Goal: Information Seeking & Learning: Check status

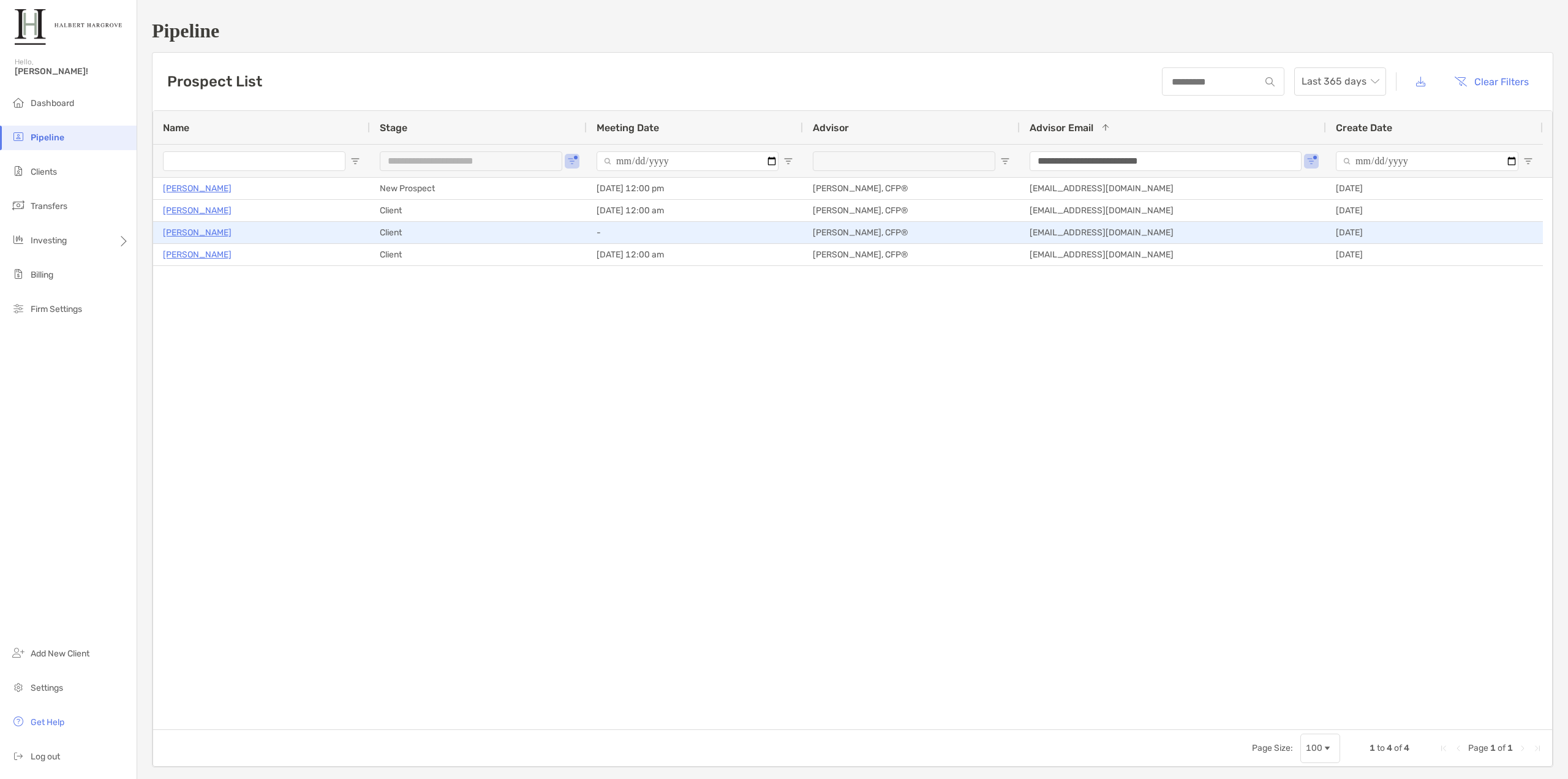
click at [182, 232] on p "[PERSON_NAME]" at bounding box center [197, 231] width 69 height 15
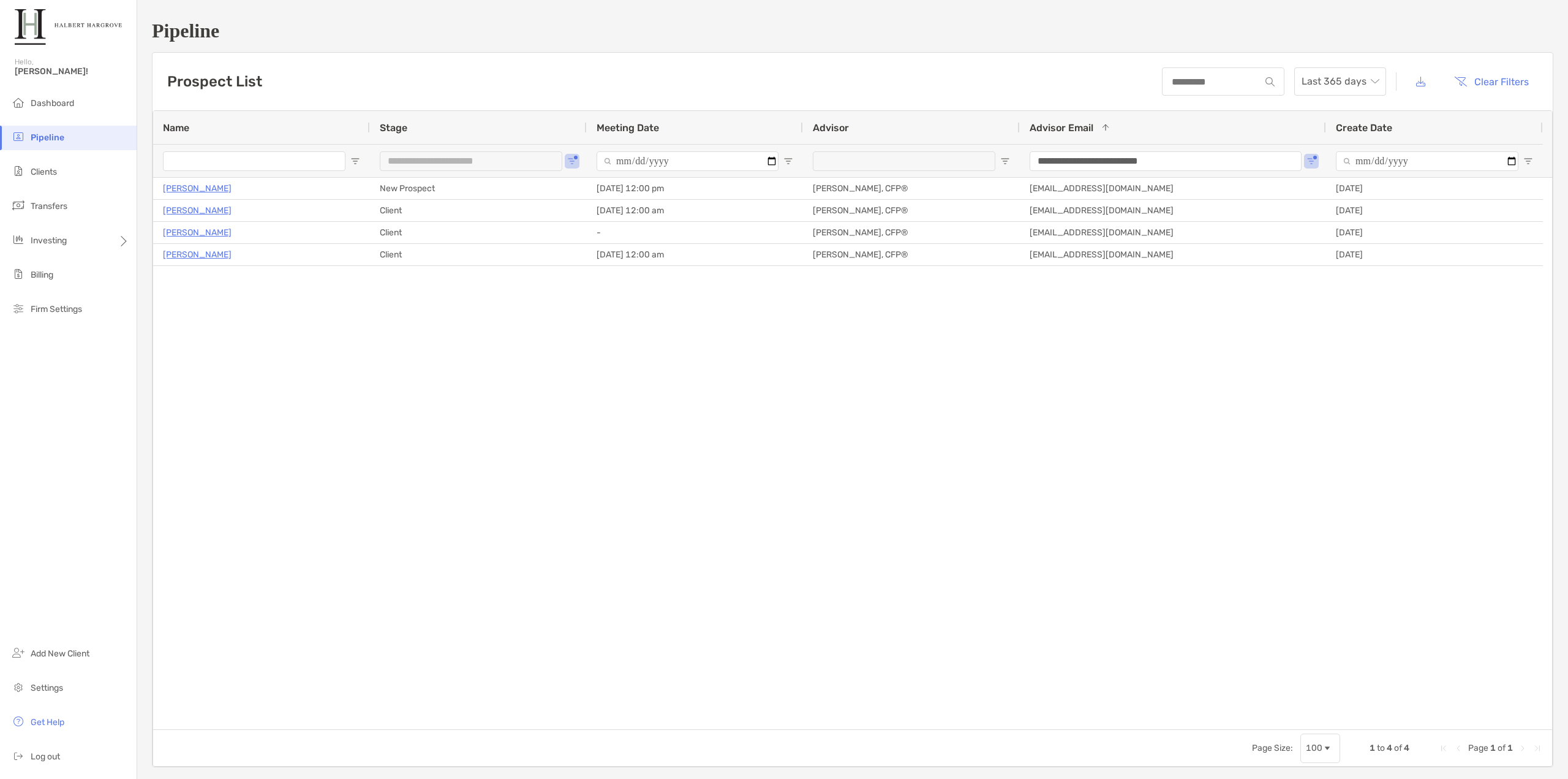
click at [595, 490] on div "Cindy Wright New Prospect 10/07/2025 - 12:00 pm Tony Delane, CFP® tdelane@halbe…" at bounding box center [853, 453] width 1399 height 551
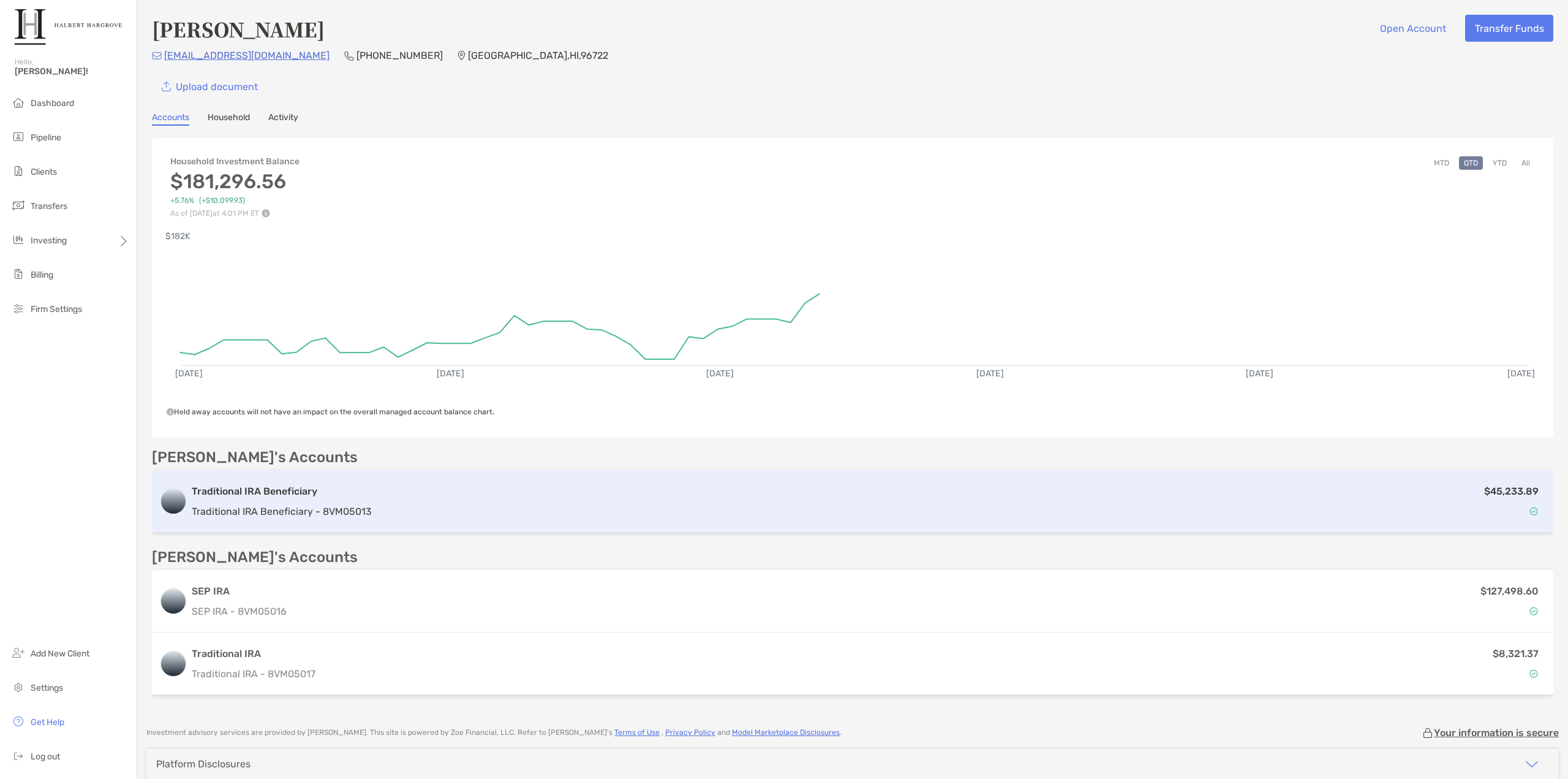
click at [478, 487] on div "$45,233.89" at bounding box center [961, 501] width 1169 height 35
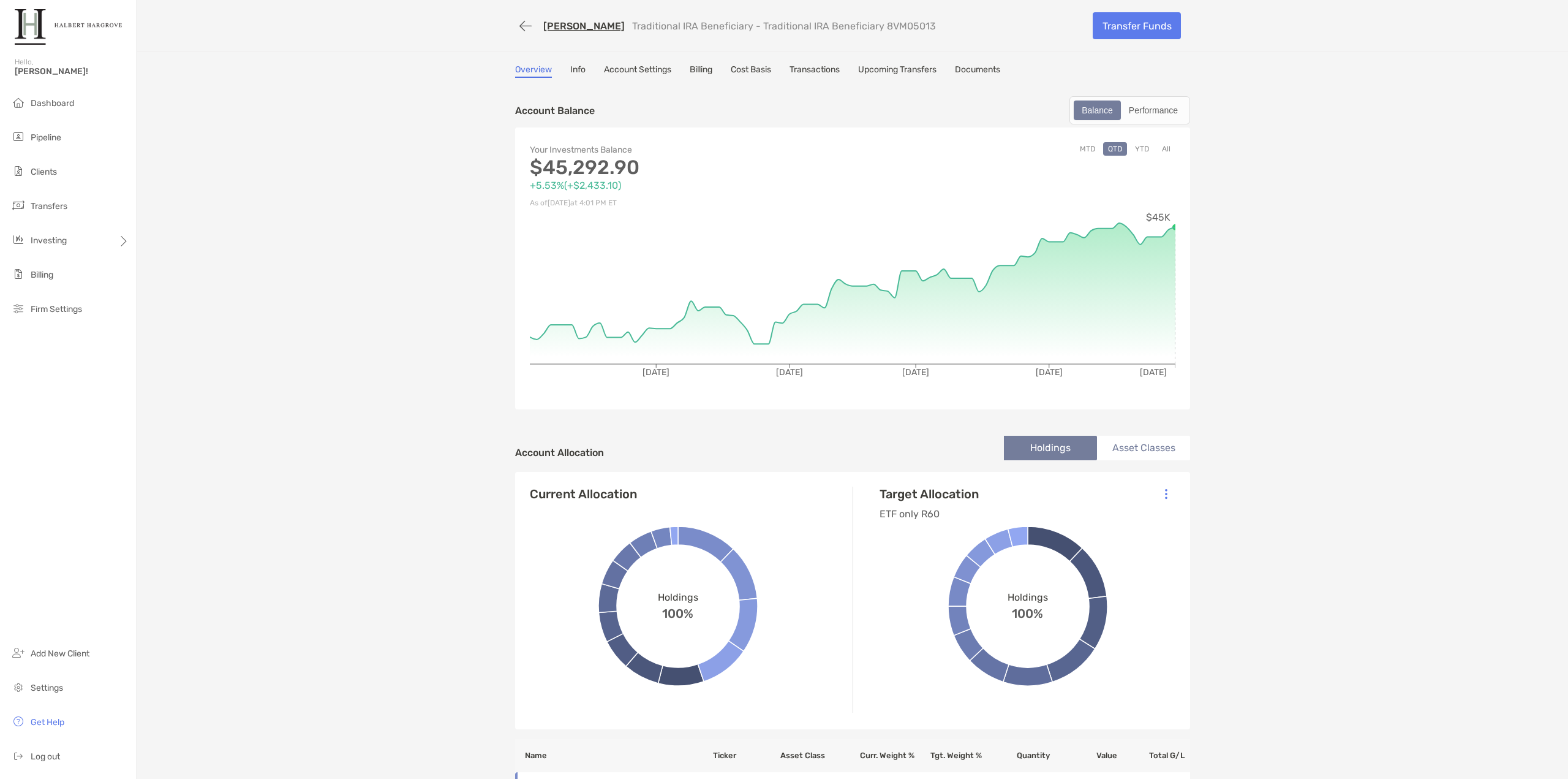
click at [570, 65] on link "Info" at bounding box center [577, 70] width 15 height 13
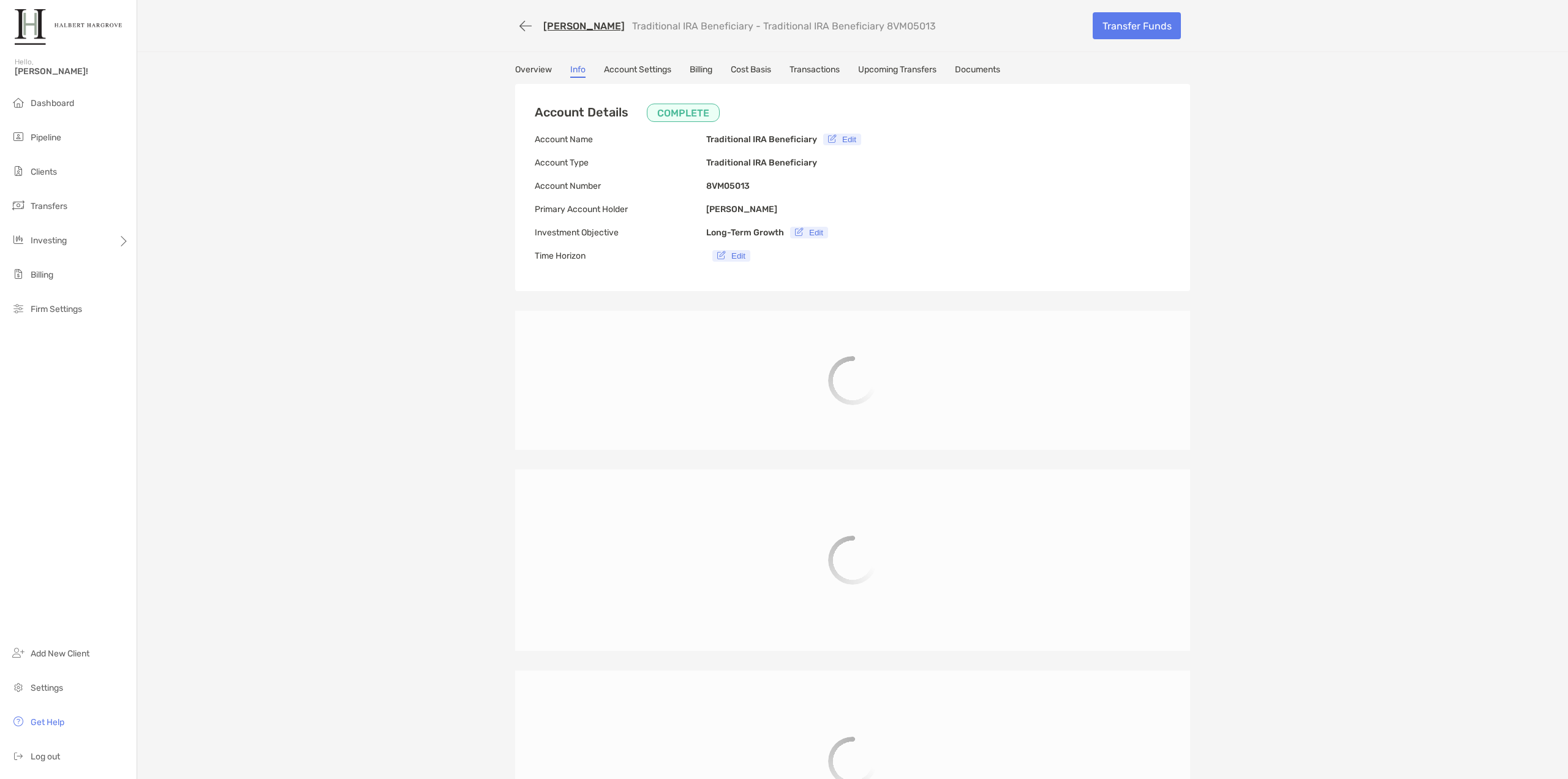
type input "**********"
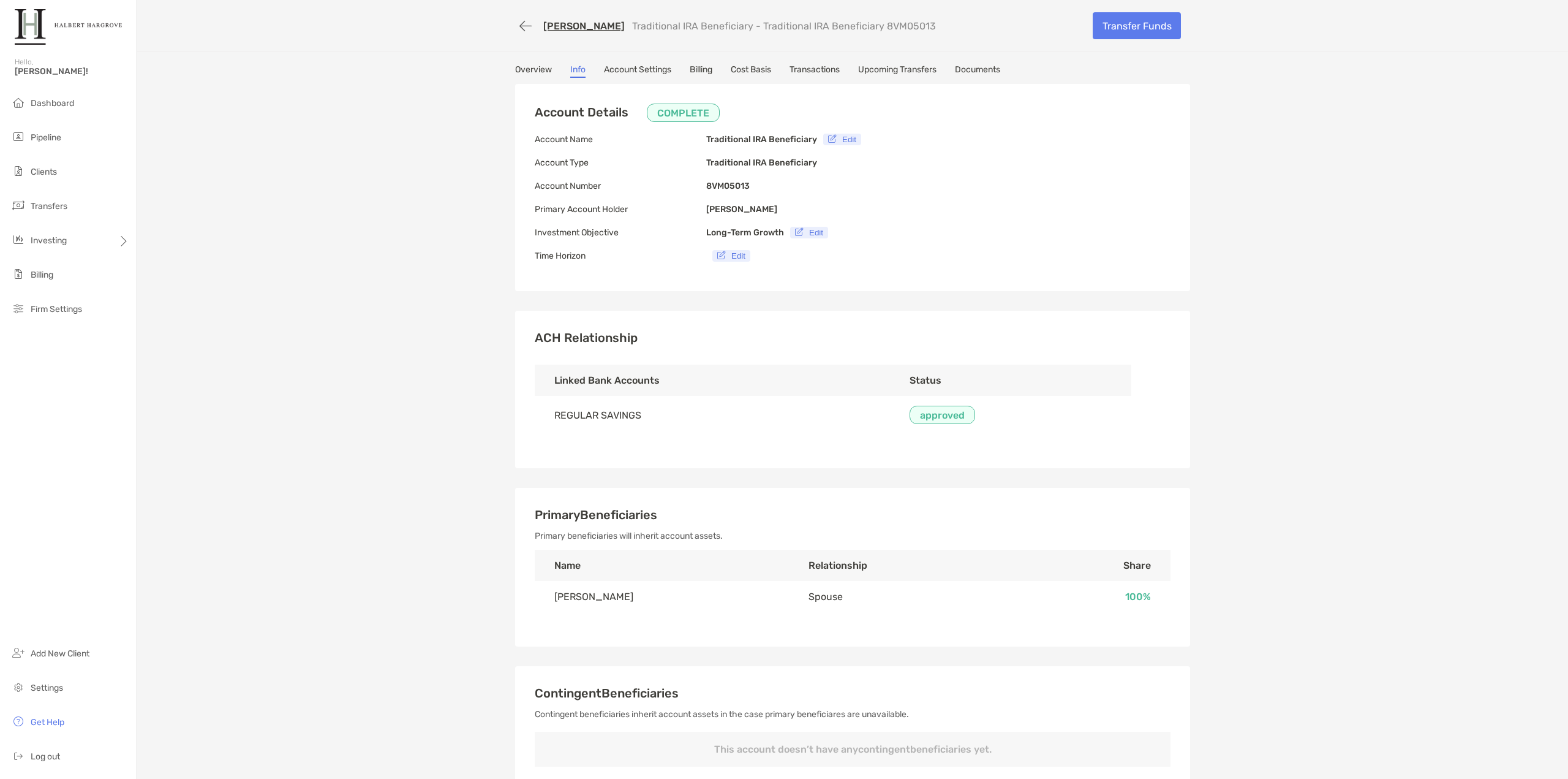
click at [641, 73] on link "Account Settings" at bounding box center [637, 70] width 68 height 13
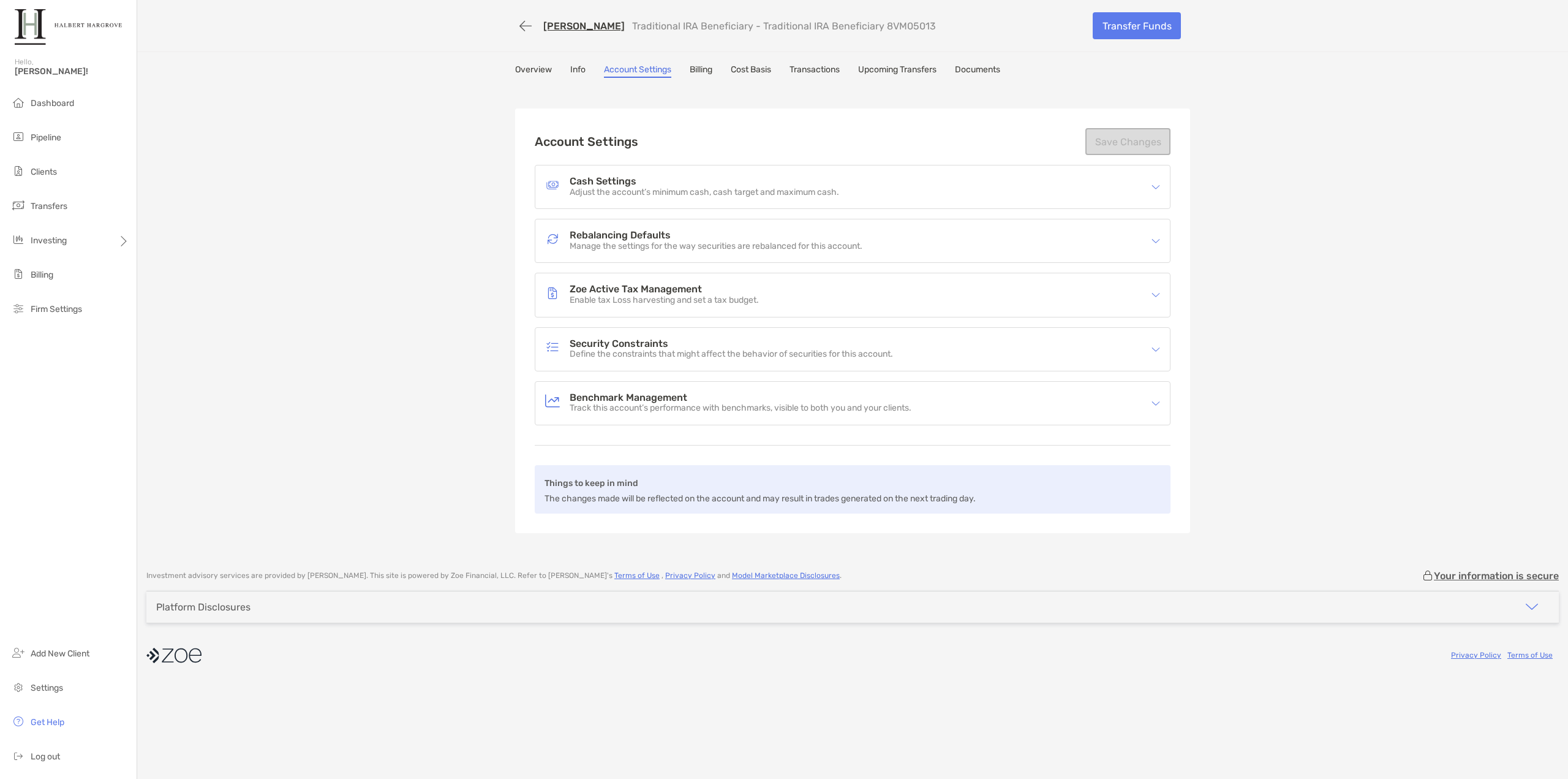
click at [704, 74] on link "Billing" at bounding box center [701, 70] width 23 height 13
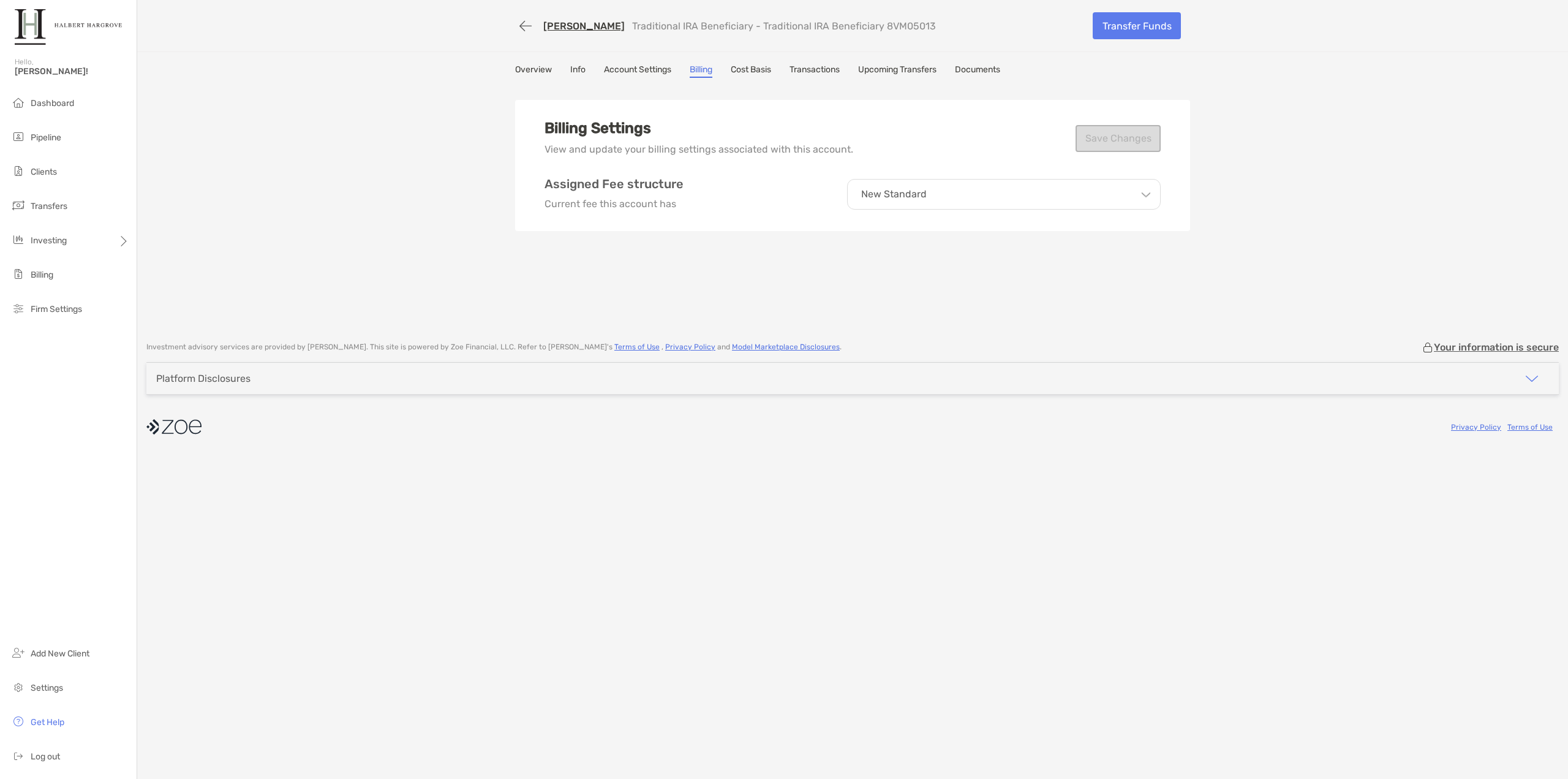
click at [766, 74] on link "Cost Basis" at bounding box center [751, 70] width 40 height 13
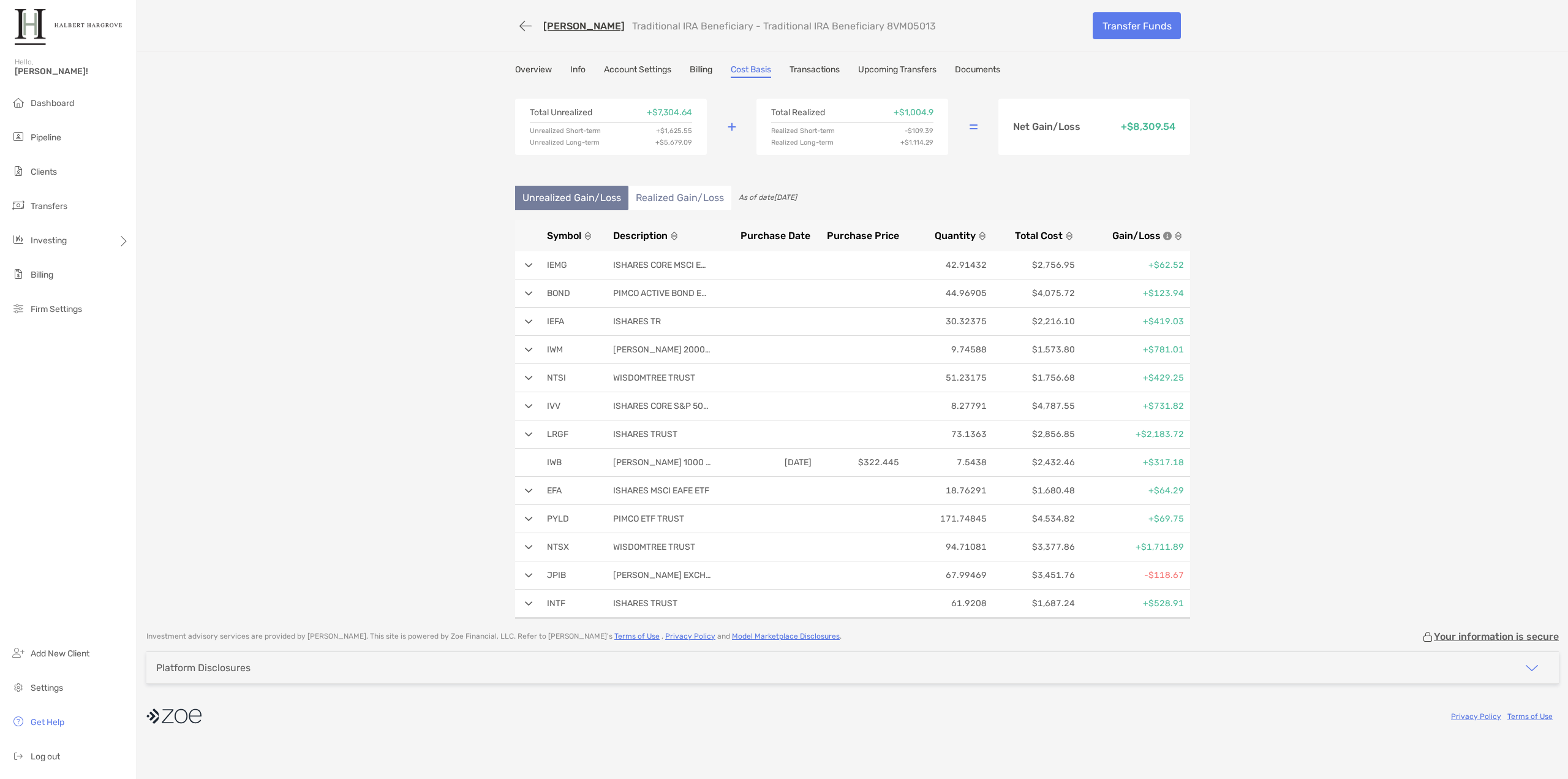
click at [831, 68] on link "Transactions" at bounding box center [814, 70] width 50 height 13
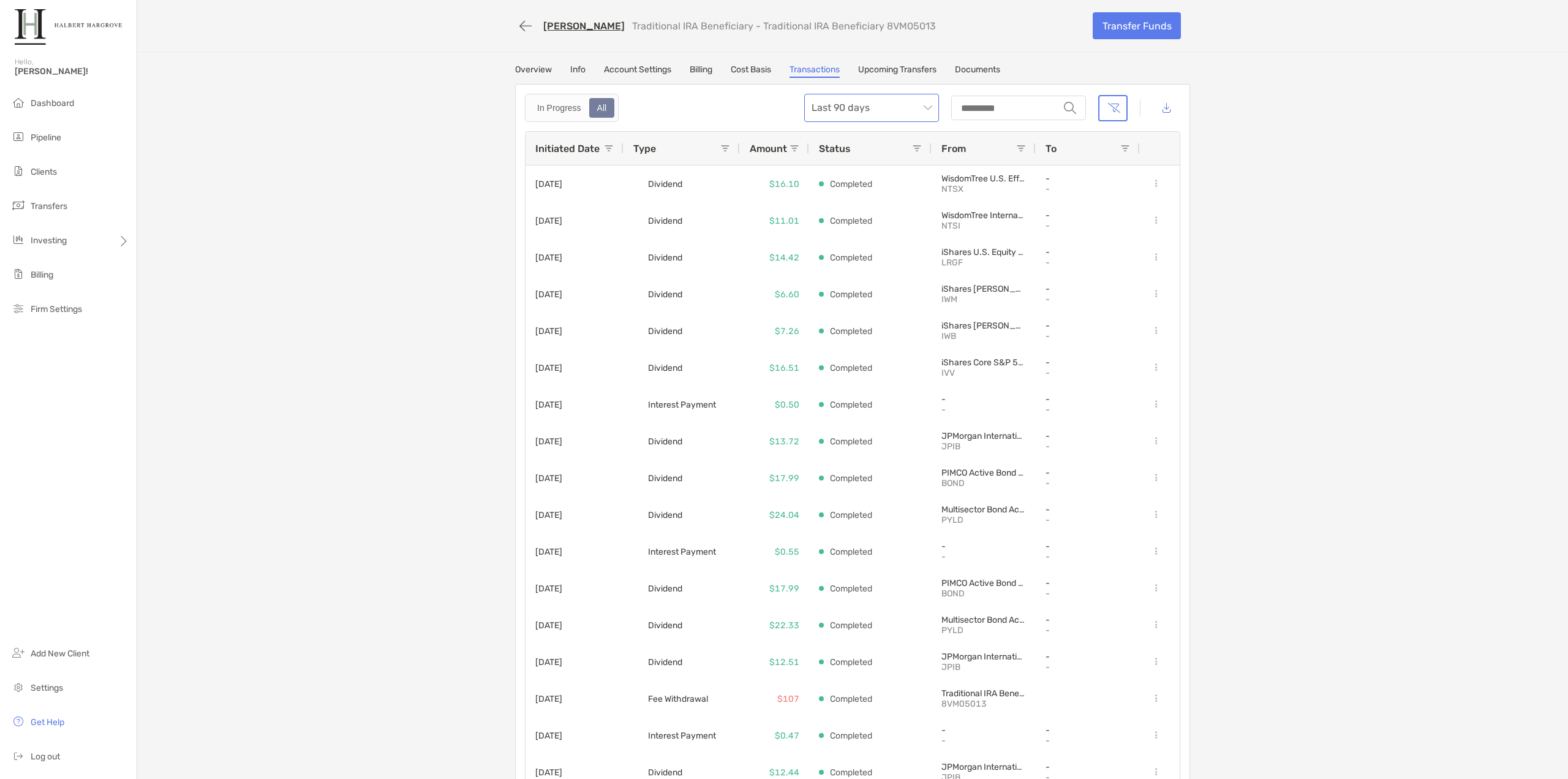
click at [913, 107] on span "Last 90 days" at bounding box center [871, 107] width 120 height 27
click at [867, 235] on div "All time" at bounding box center [868, 244] width 130 height 28
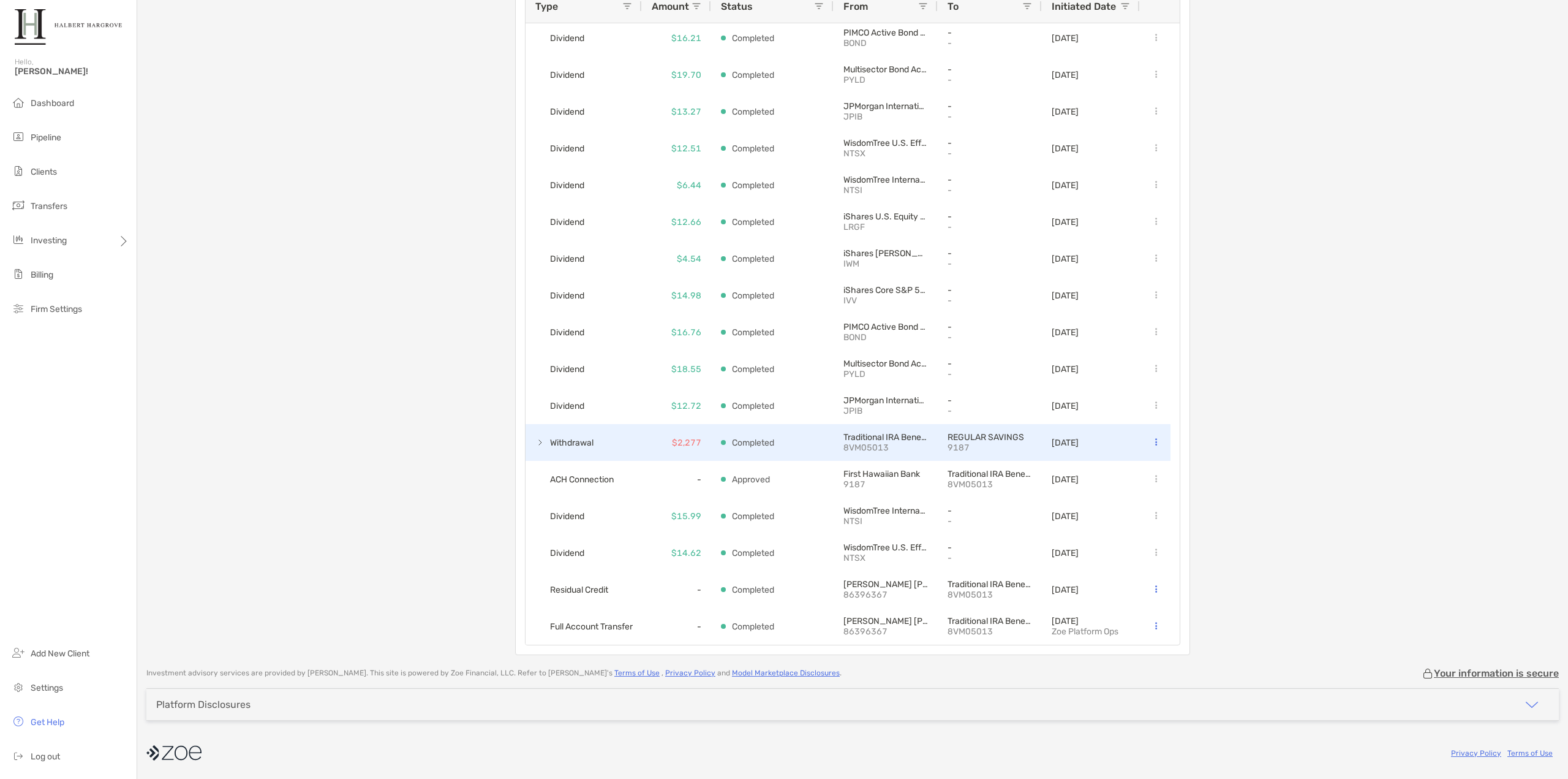
click at [535, 440] on span at bounding box center [539, 442] width 10 height 10
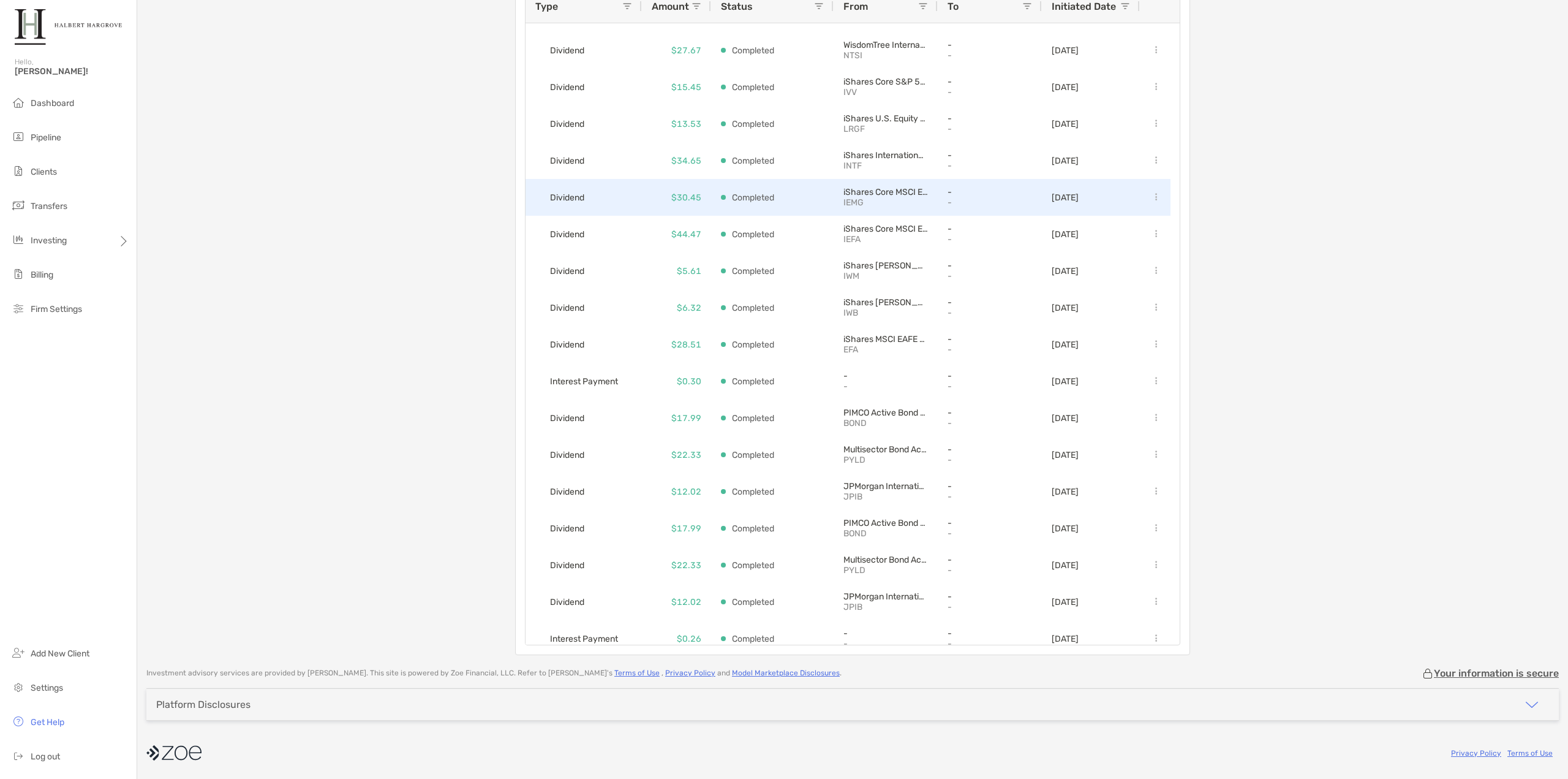
scroll to position [579, 0]
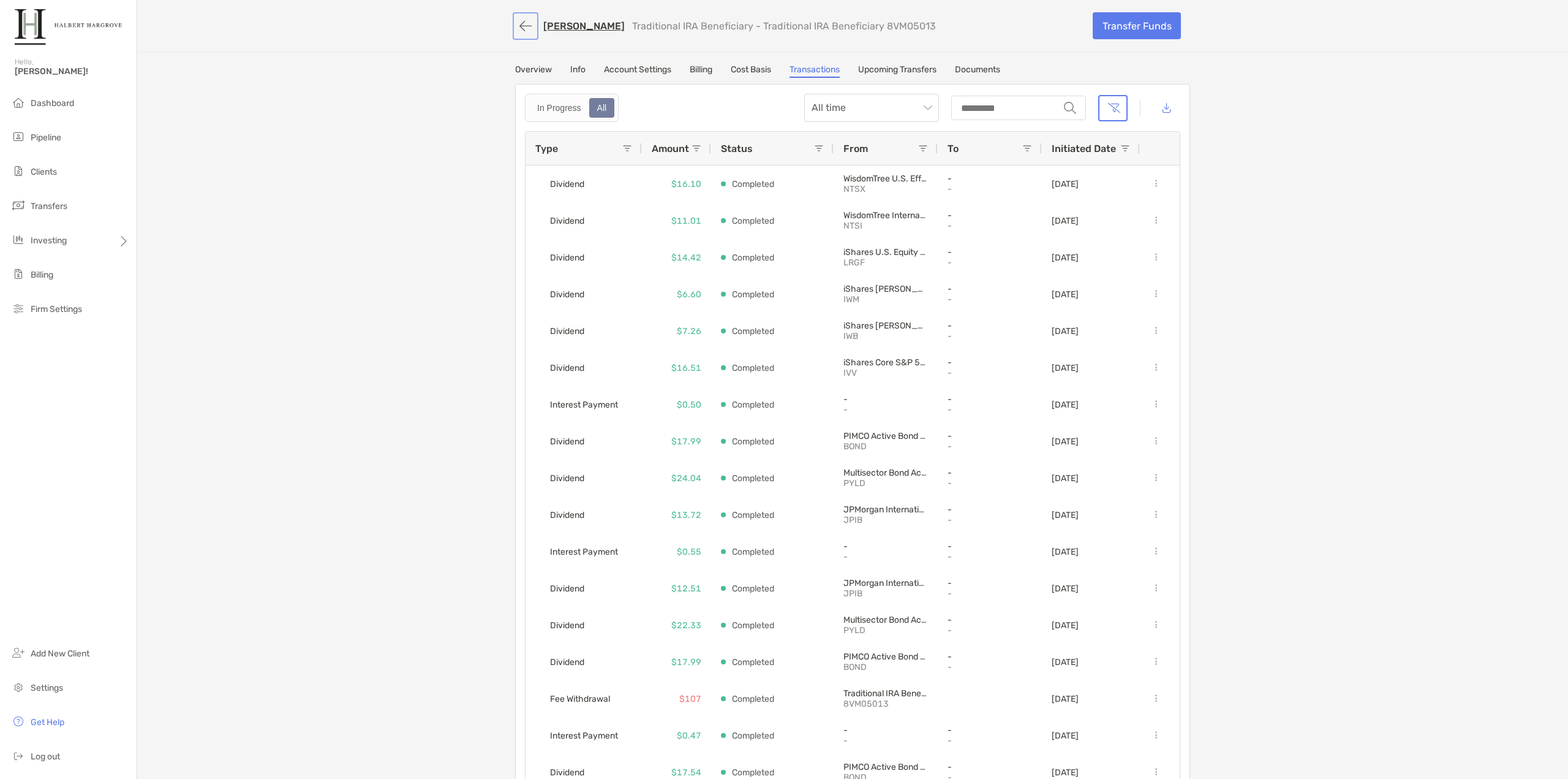
click at [515, 26] on button "button" at bounding box center [525, 26] width 21 height 23
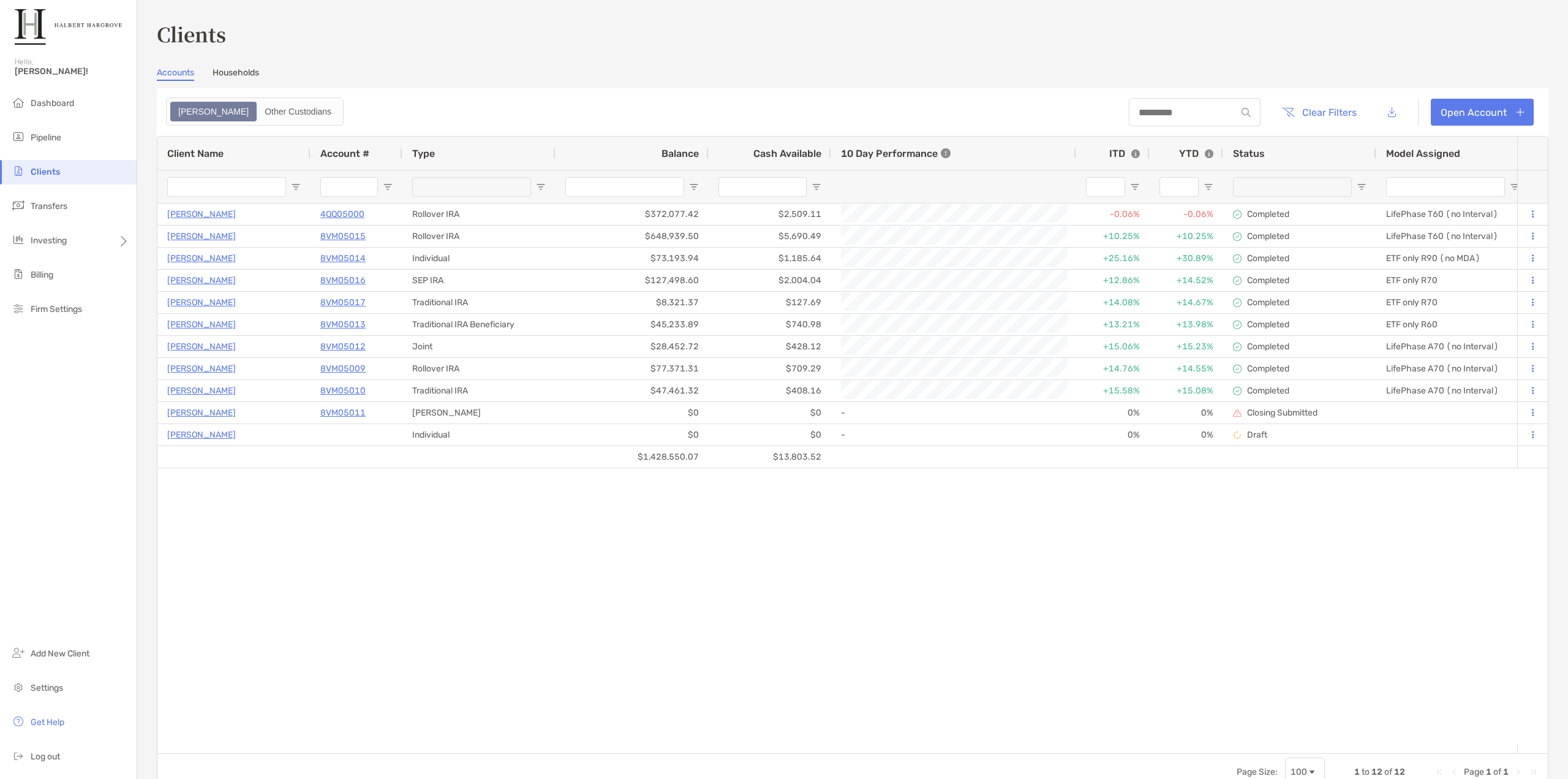
click at [885, 70] on div "Accounts Households" at bounding box center [852, 74] width 1391 height 13
